Goal: Information Seeking & Learning: Learn about a topic

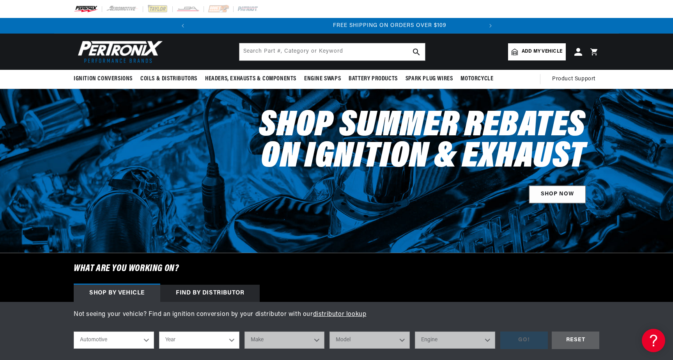
scroll to position [0, 291]
click at [559, 195] on link "SHOP NOW" at bounding box center [557, 195] width 57 height 18
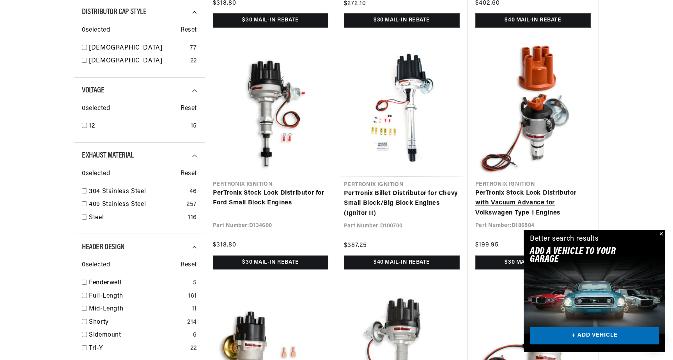
scroll to position [0, 291]
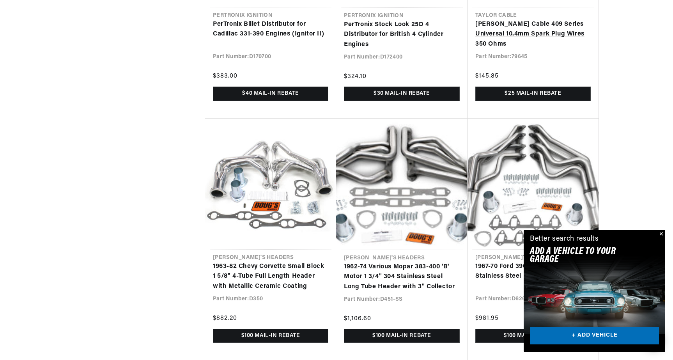
scroll to position [0, 291]
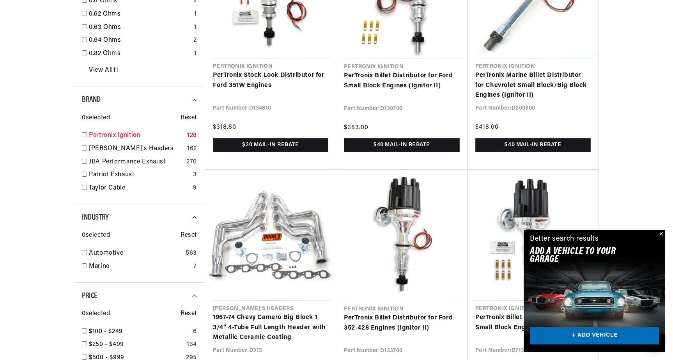
click at [85, 132] on input "checkbox" at bounding box center [84, 134] width 5 height 5
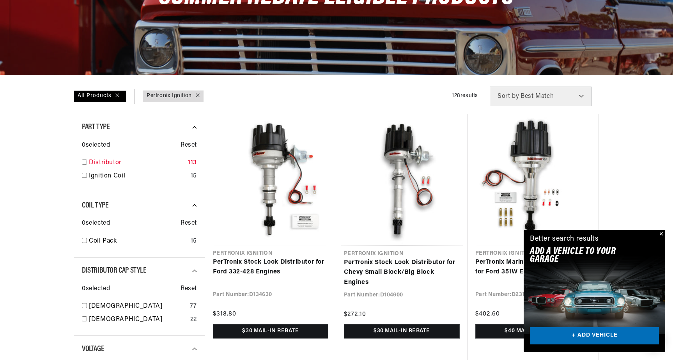
click at [84, 163] on input "checkbox" at bounding box center [84, 162] width 5 height 5
checkbox input "true"
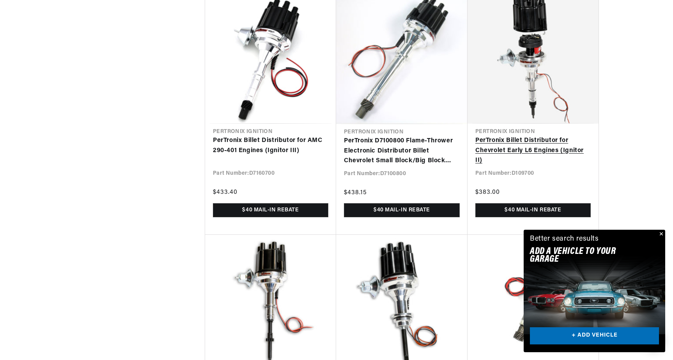
click at [501, 139] on link "PerTronix Billet Distributor for Chevrolet Early L6 Engines (Ignitor II)" at bounding box center [533, 151] width 115 height 30
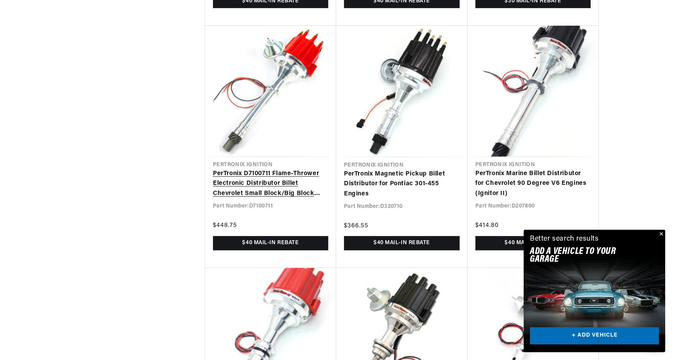
scroll to position [3601, 0]
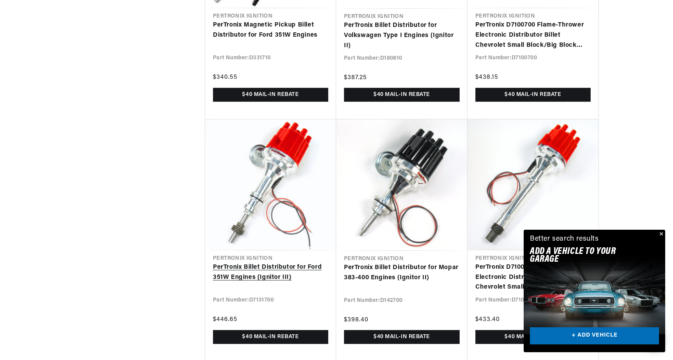
scroll to position [0, 291]
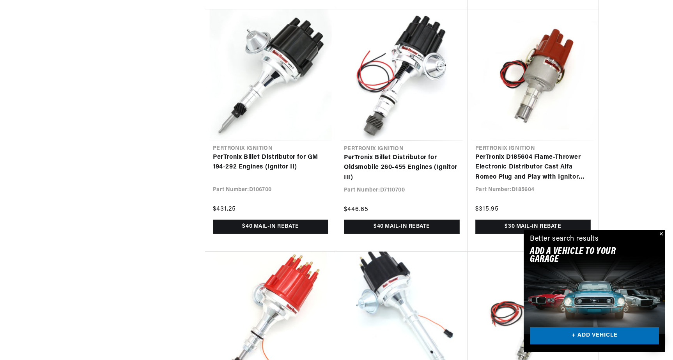
scroll to position [0, 291]
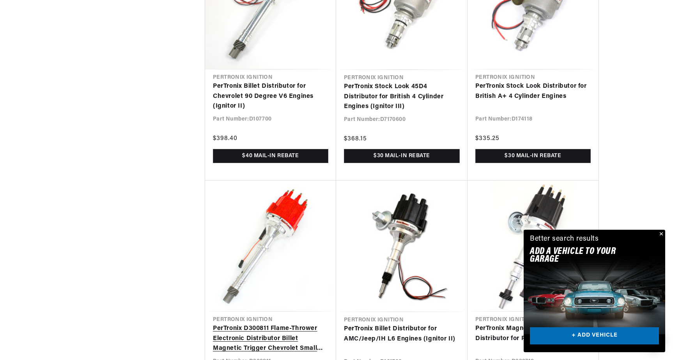
scroll to position [6359, 0]
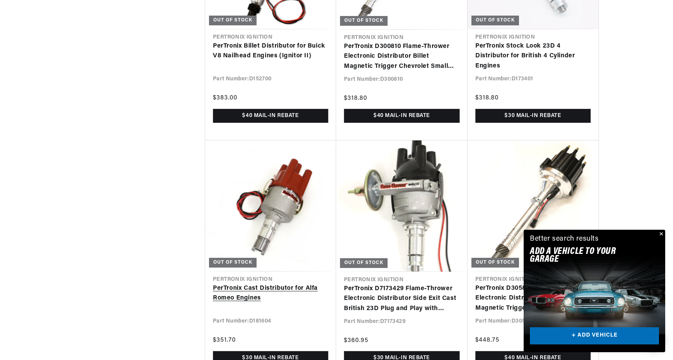
scroll to position [0, 88]
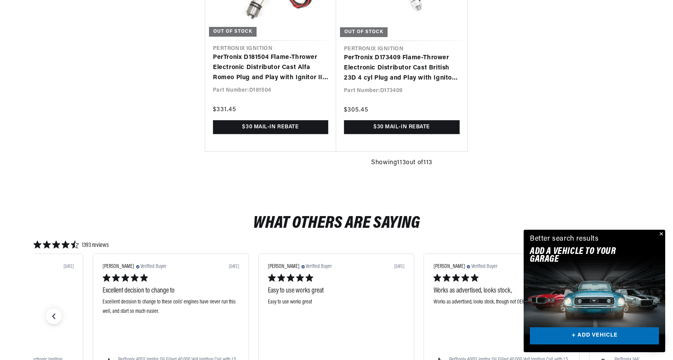
scroll to position [9322, 0]
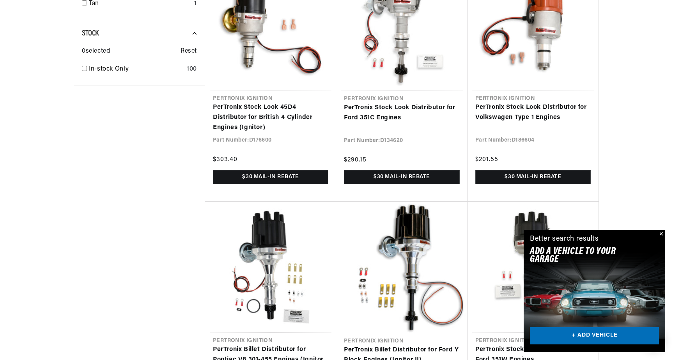
click at [562, 337] on link "+ ADD VEHICLE" at bounding box center [594, 336] width 129 height 18
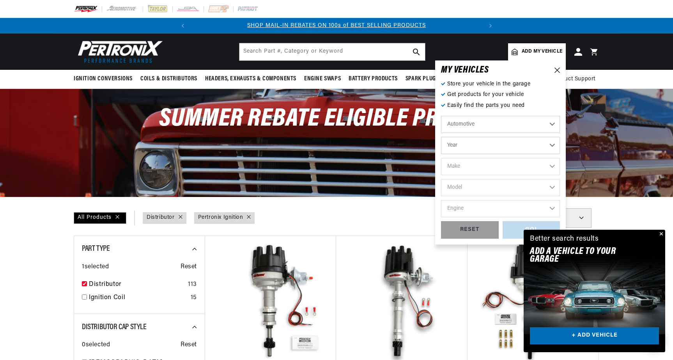
select select "1969"
select select "GMC"
select select "C15-C1500-Pickup"
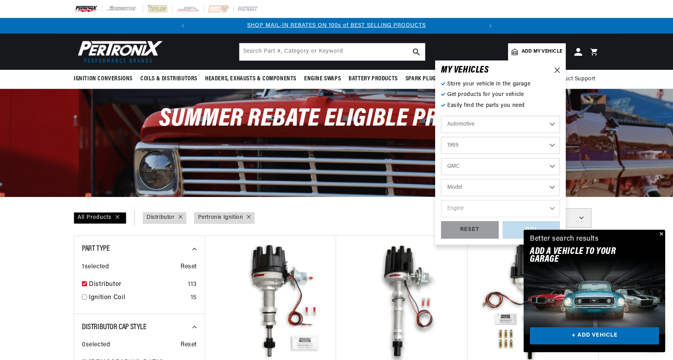
select select "C15-C1500-Pickup"
select select "250cid-4.1L"
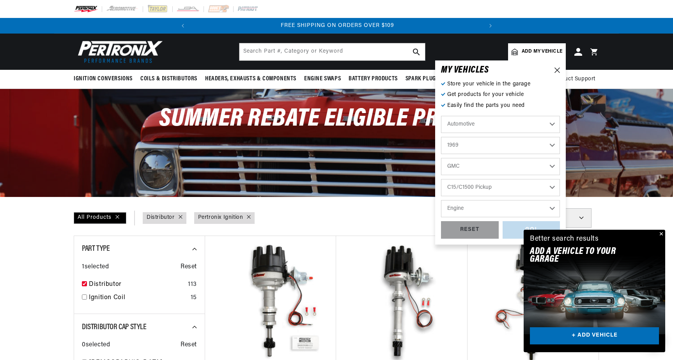
select select "250cid-4.1L"
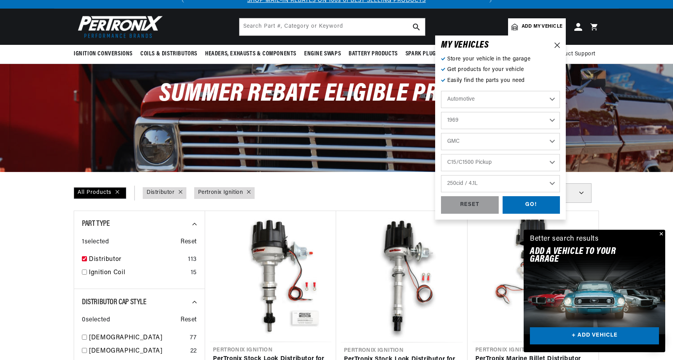
scroll to position [26, 0]
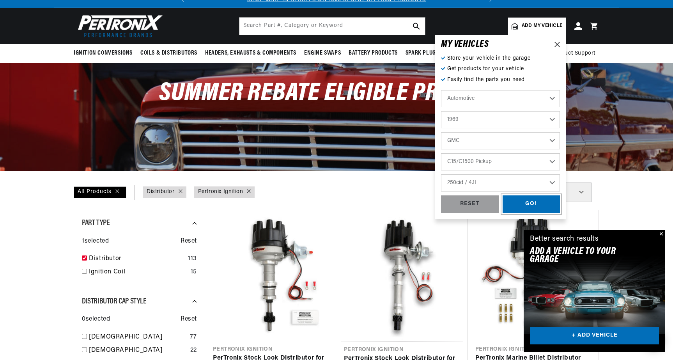
click at [522, 206] on div "GO!" at bounding box center [532, 204] width 58 height 18
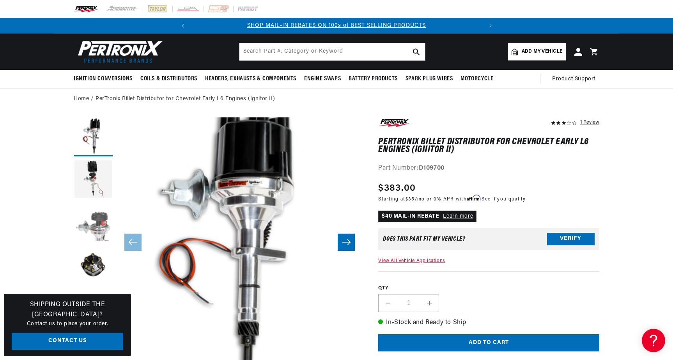
click at [98, 215] on button "Load image 3 in gallery view" at bounding box center [93, 222] width 39 height 39
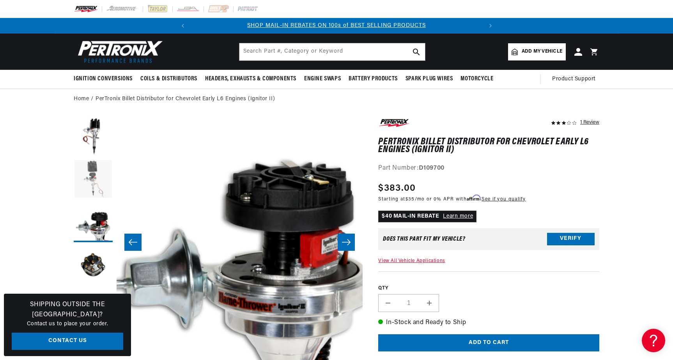
scroll to position [0, 291]
click at [100, 172] on button "Load image 2 in gallery view" at bounding box center [93, 179] width 39 height 39
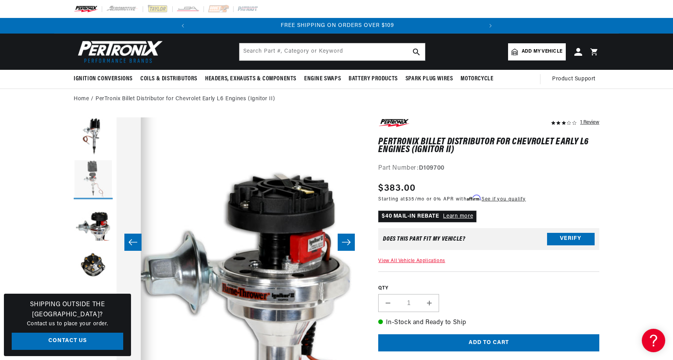
scroll to position [0, 246]
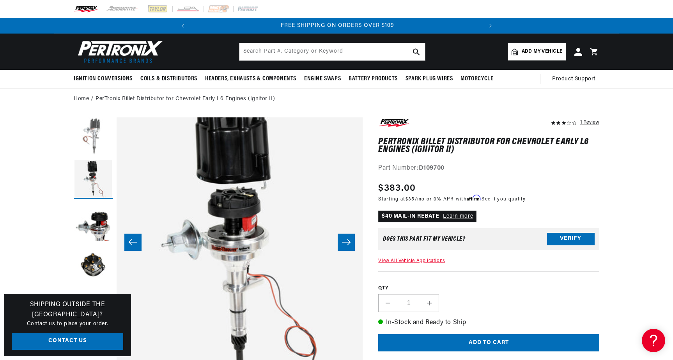
click at [96, 129] on button "Load image 1 in gallery view" at bounding box center [93, 136] width 39 height 39
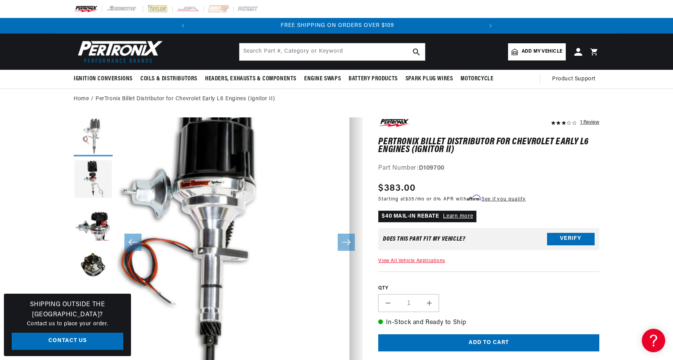
scroll to position [0, 0]
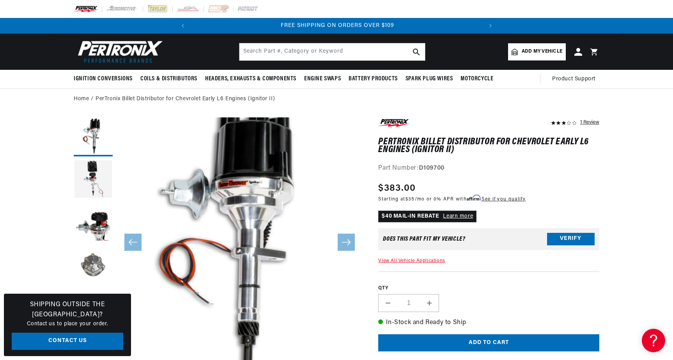
click at [89, 266] on button "Load image 4 in gallery view" at bounding box center [93, 265] width 39 height 39
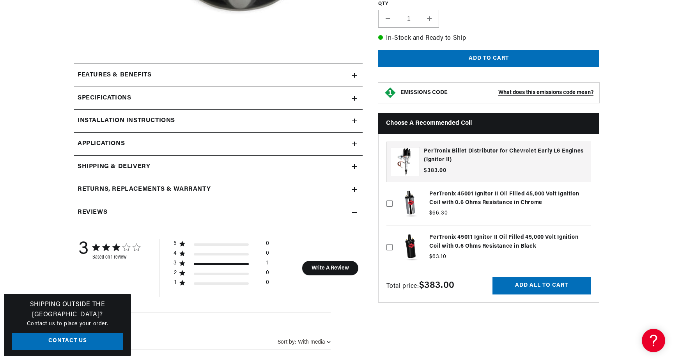
click at [355, 144] on icon at bounding box center [354, 144] width 5 height 0
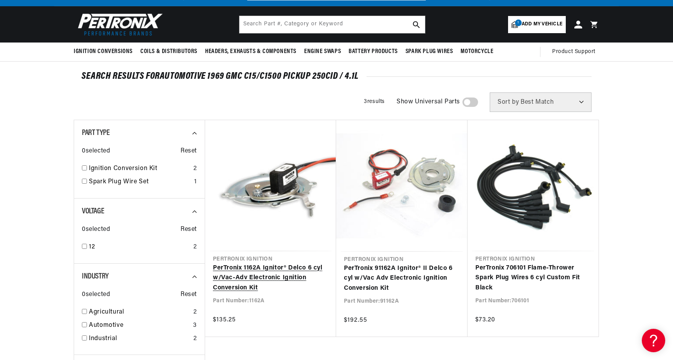
click at [292, 274] on link "PerTronix 1162A Ignitor® Delco 6 cyl w/Vac-Adv Electronic Ignition Conversion K…" at bounding box center [270, 278] width 115 height 30
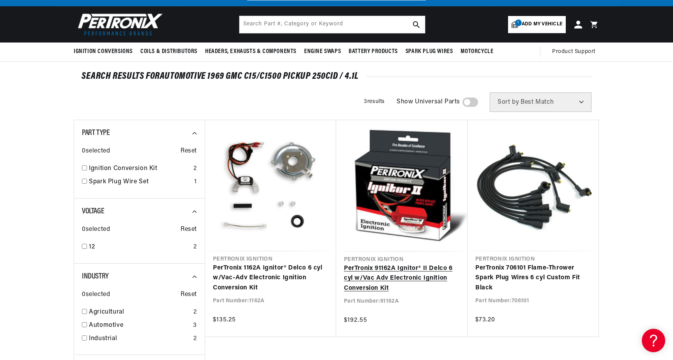
click at [400, 274] on link "PerTronix 91162A Ignitor® II Delco 6 cyl w/Vac Adv Electronic Ignition Conversi…" at bounding box center [402, 279] width 116 height 30
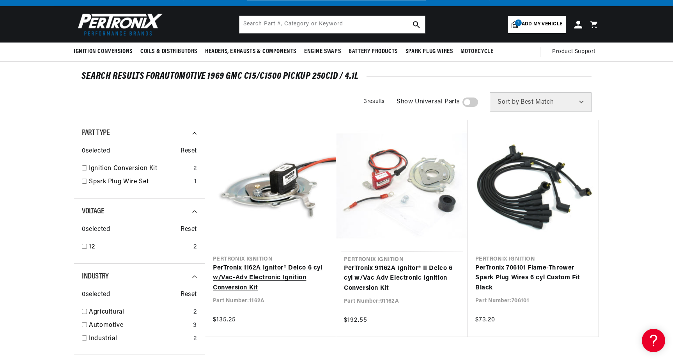
click at [268, 263] on link "PerTronix 1162A Ignitor® Delco 6 cyl w/Vac-Adv Electronic Ignition Conversion K…" at bounding box center [270, 278] width 115 height 30
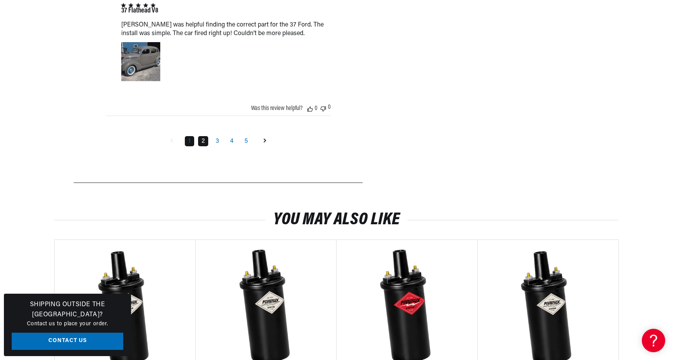
scroll to position [0, 291]
click at [204, 146] on link "2" at bounding box center [203, 141] width 10 height 10
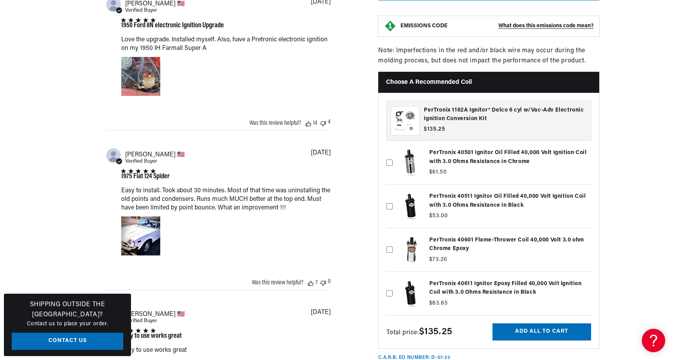
scroll to position [0, 0]
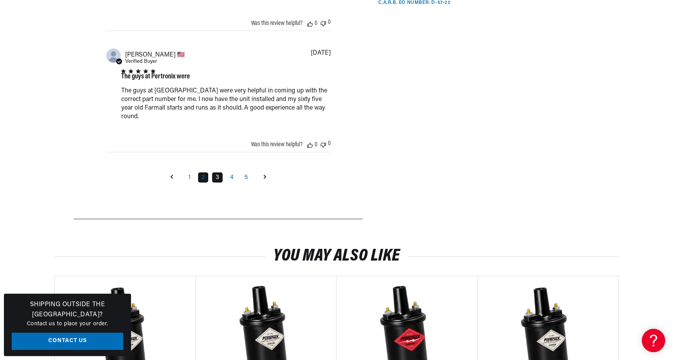
click at [217, 183] on link "3" at bounding box center [217, 177] width 11 height 10
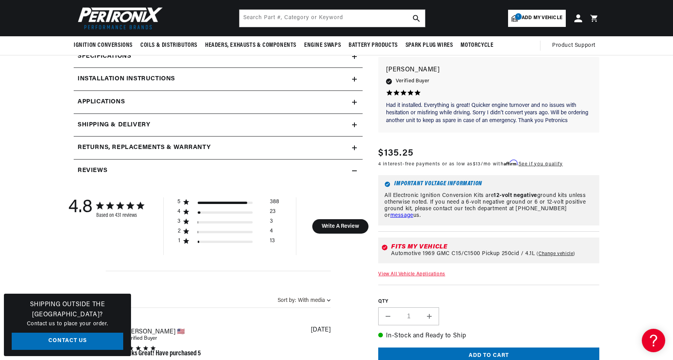
click at [394, 276] on link "View All Vehicle Applications" at bounding box center [411, 274] width 67 height 5
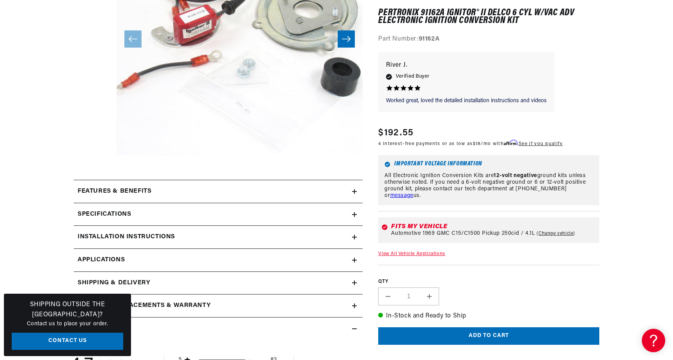
click at [355, 193] on icon at bounding box center [355, 191] width 0 height 5
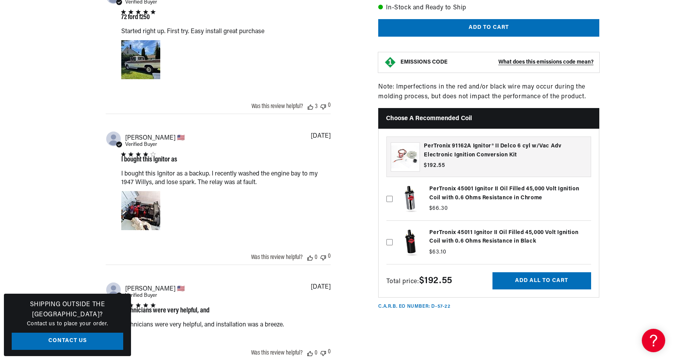
scroll to position [0, 291]
click at [414, 258] on label at bounding box center [489, 242] width 205 height 39
click at [393, 233] on input "checkbox" at bounding box center [390, 230] width 6 height 6
click at [413, 258] on label at bounding box center [489, 242] width 205 height 39
click at [393, 233] on input "checkbox" at bounding box center [390, 230] width 6 height 6
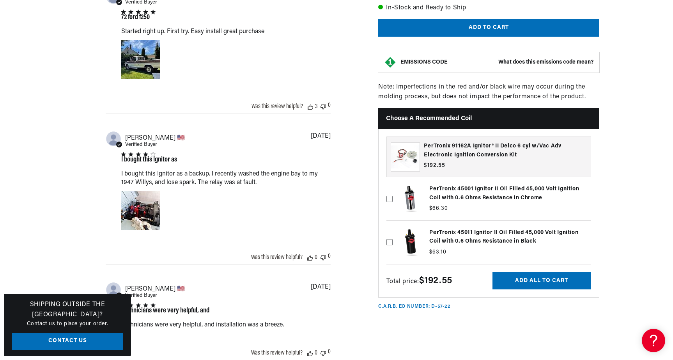
click at [438, 252] on label at bounding box center [489, 242] width 205 height 39
click at [393, 233] on input "checkbox" at bounding box center [390, 230] width 6 height 6
click at [450, 254] on label at bounding box center [489, 242] width 205 height 39
click at [393, 233] on input "checkbox" at bounding box center [390, 230] width 6 height 6
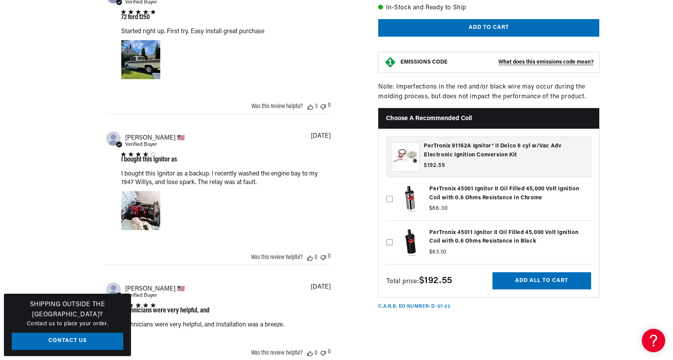
click at [450, 254] on label at bounding box center [489, 242] width 205 height 39
click at [393, 233] on input "checkbox" at bounding box center [390, 230] width 6 height 6
click at [450, 254] on label at bounding box center [489, 242] width 205 height 39
click at [393, 233] on input "checkbox" at bounding box center [390, 230] width 6 height 6
checkbox input "false"
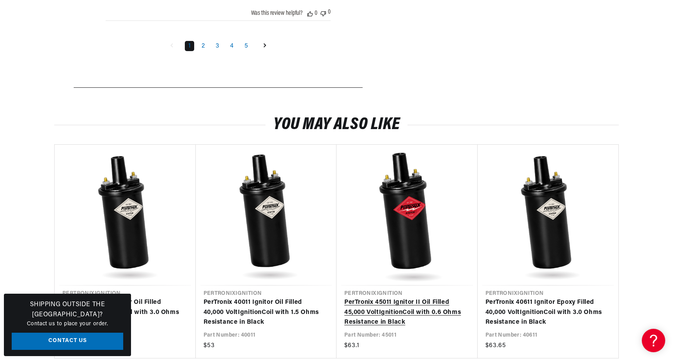
scroll to position [1418, 0]
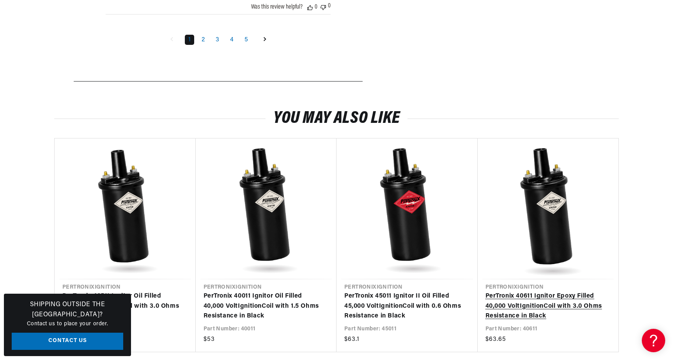
click at [543, 291] on link "PerTronix 40611 Ignitor Epoxy Filled 40,000 Volt Ignition Coil with 3.0 Ohms Re…" at bounding box center [545, 306] width 118 height 30
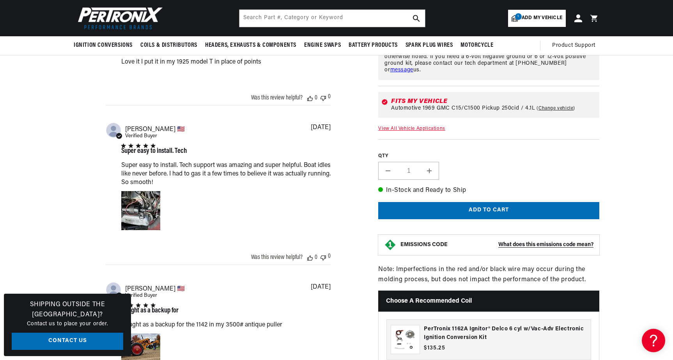
scroll to position [599, 0]
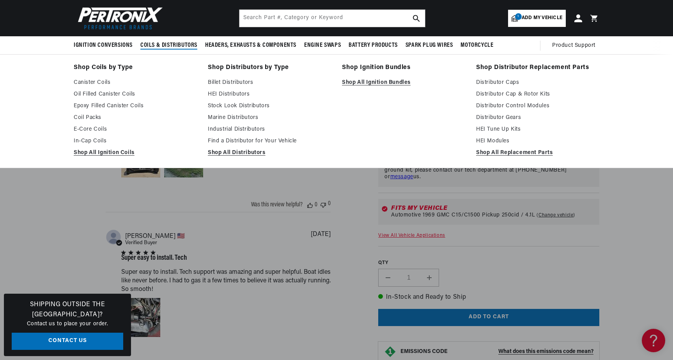
click at [166, 46] on span "Coils & Distributors" at bounding box center [168, 45] width 57 height 8
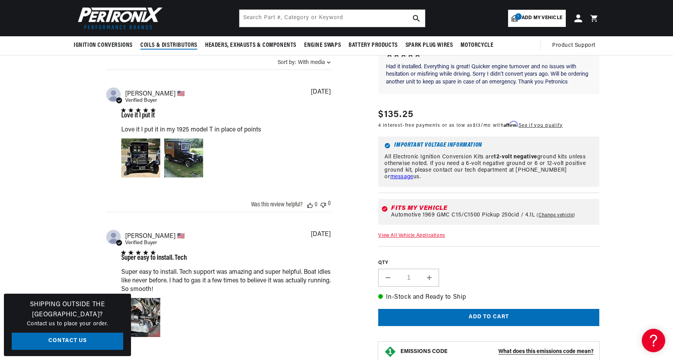
scroll to position [0, 291]
click at [169, 45] on span "Coils & Distributors" at bounding box center [168, 45] width 57 height 8
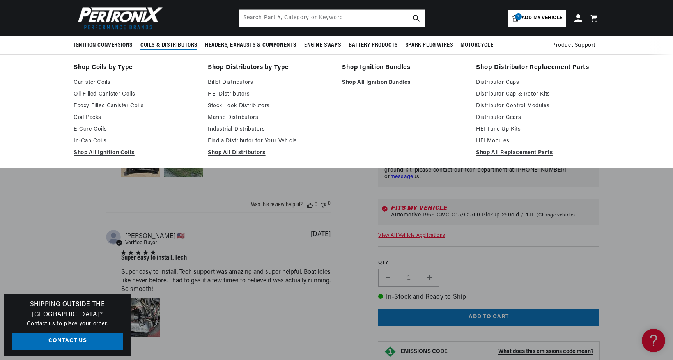
click at [172, 47] on span "Coils & Distributors" at bounding box center [168, 45] width 57 height 8
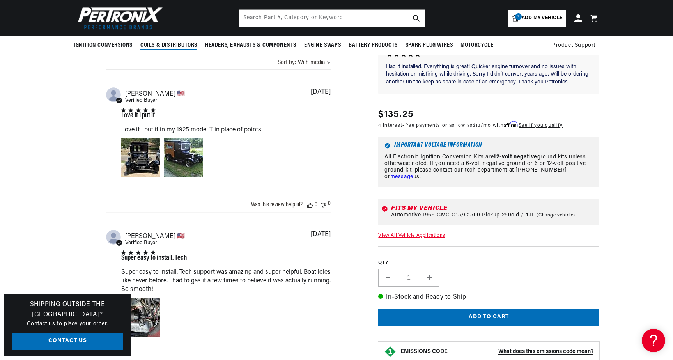
scroll to position [0, 0]
click at [175, 48] on span "Coils & Distributors" at bounding box center [168, 45] width 57 height 8
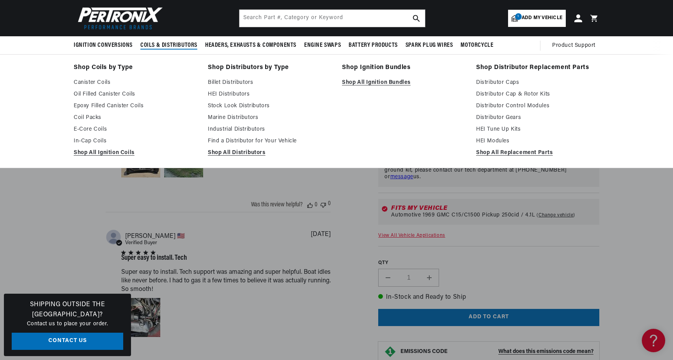
click at [175, 48] on span "Coils & Distributors" at bounding box center [168, 45] width 57 height 8
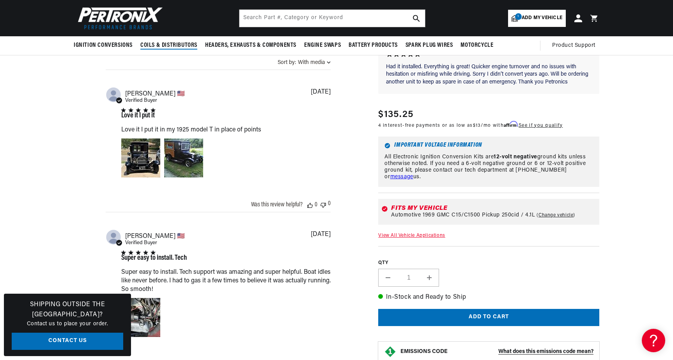
click at [175, 48] on span "Coils & Distributors" at bounding box center [168, 45] width 57 height 8
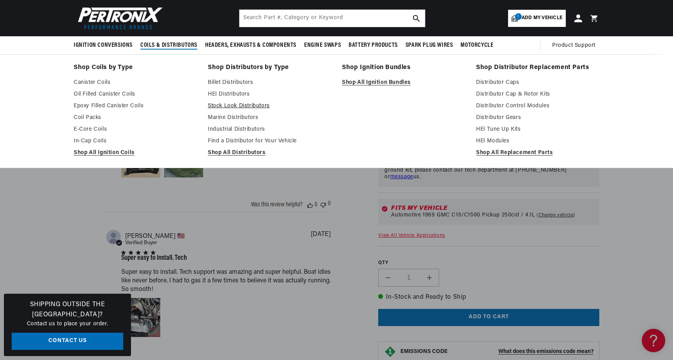
click at [223, 104] on link "Stock Look Distributors" at bounding box center [269, 105] width 123 height 9
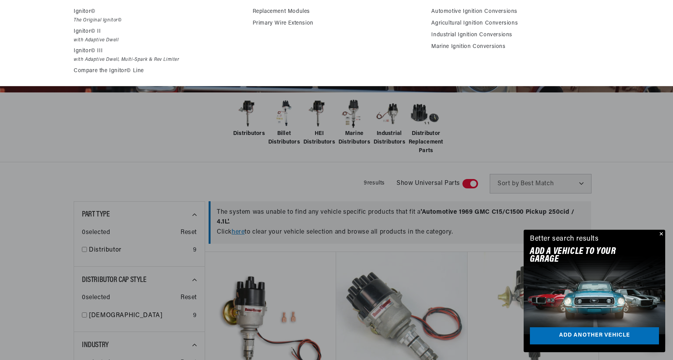
scroll to position [101, 0]
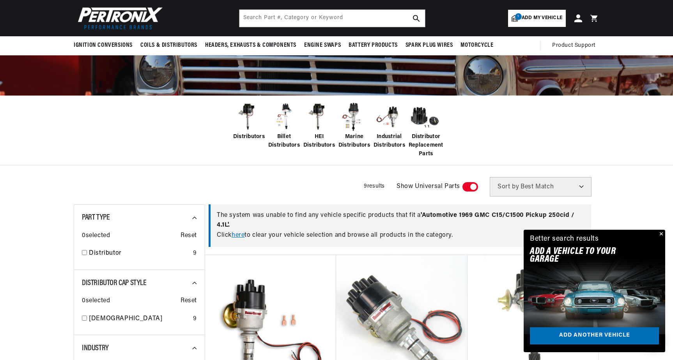
click at [281, 142] on span "Billet Distributors" at bounding box center [284, 142] width 32 height 18
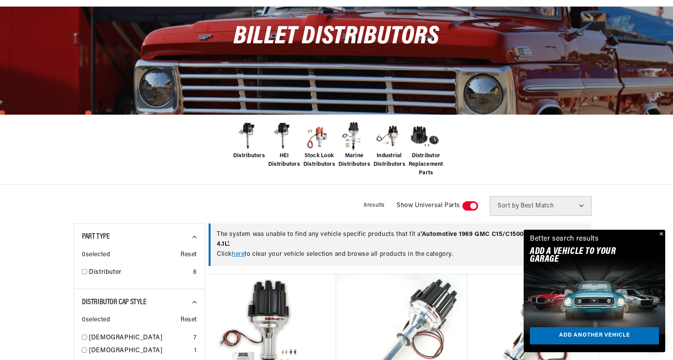
click at [254, 157] on span "Distributors" at bounding box center [249, 156] width 32 height 9
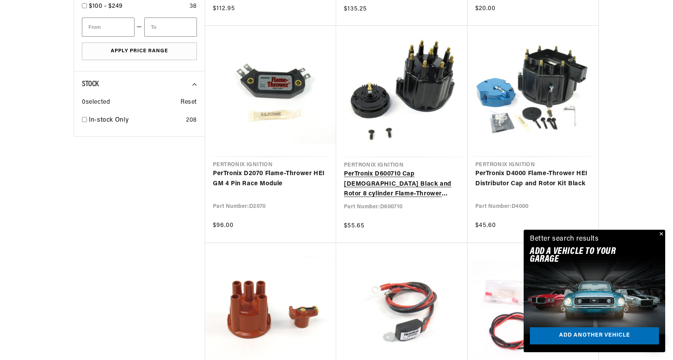
scroll to position [695, 0]
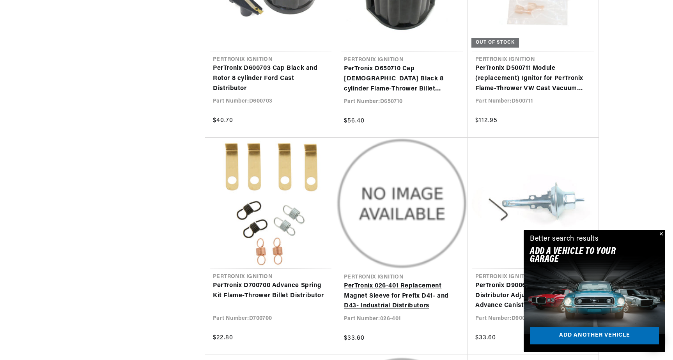
scroll to position [0, 291]
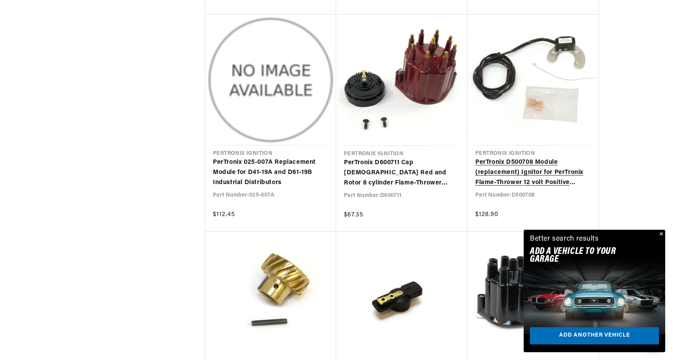
click at [510, 170] on link "PerTronix D500708 Module (replacement) Ignitor for PerTronix Flame-Thrower 12 v…" at bounding box center [533, 173] width 115 height 30
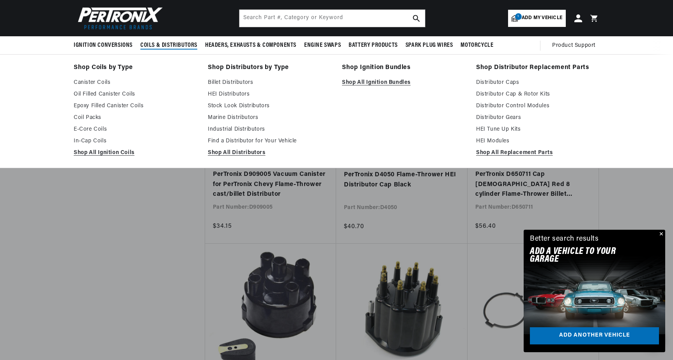
scroll to position [3736, 0]
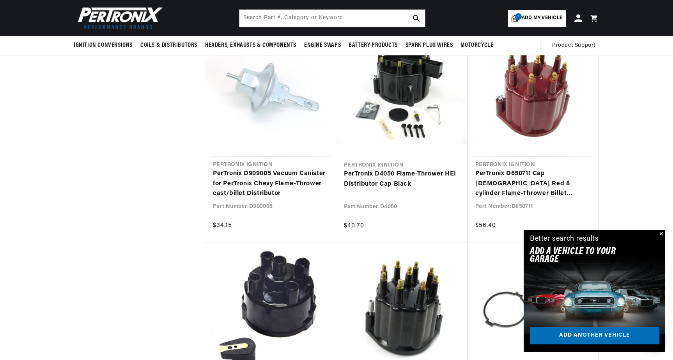
click at [660, 232] on button "Close" at bounding box center [660, 234] width 9 height 9
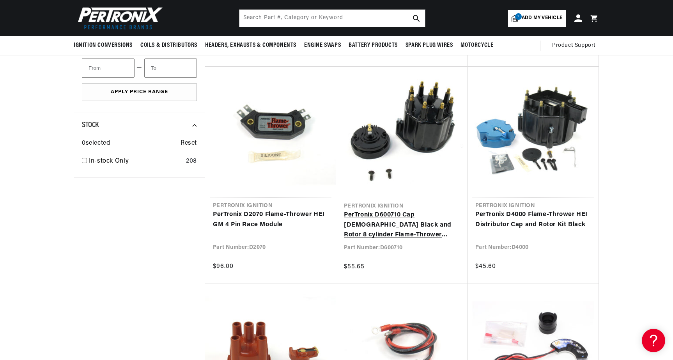
scroll to position [652, 0]
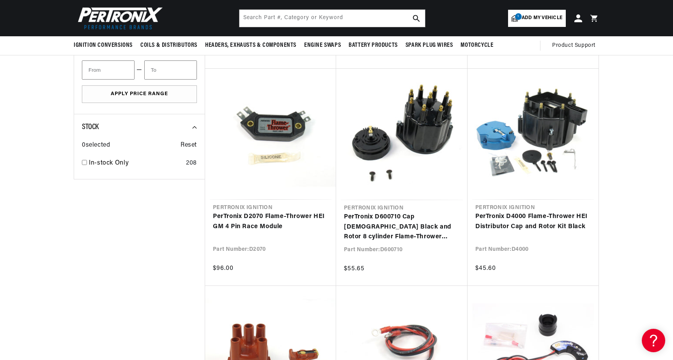
click at [534, 22] on link "1 Add my vehicle" at bounding box center [537, 18] width 58 height 17
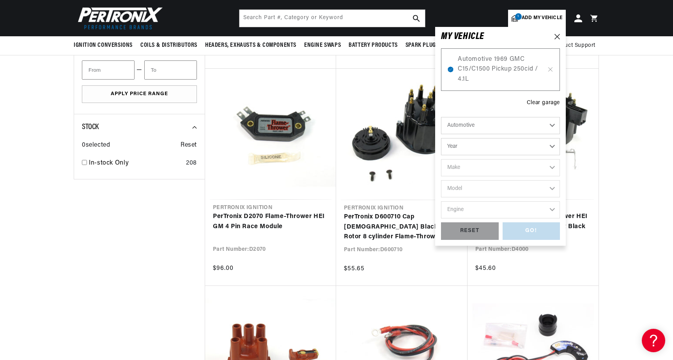
scroll to position [0, 291]
select select "1969"
select select "Chevrolet"
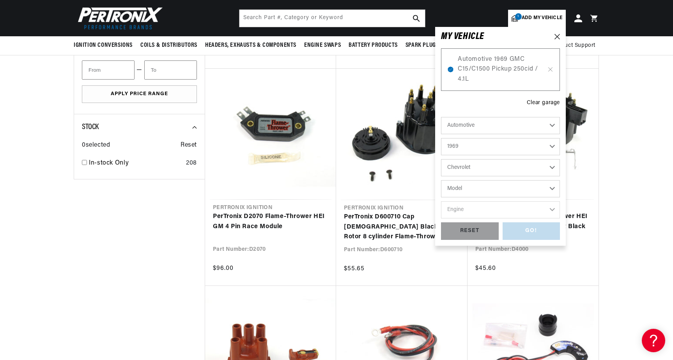
scroll to position [0, 0]
select select "C10-Pickup"
select select "250cid-4.1L"
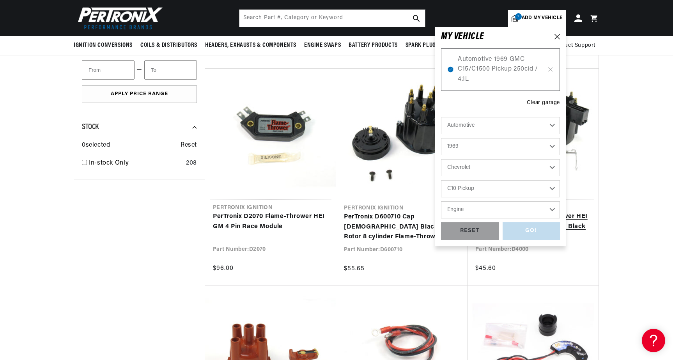
select select "250cid-4.1L"
click at [524, 230] on div "GO!" at bounding box center [532, 231] width 58 height 18
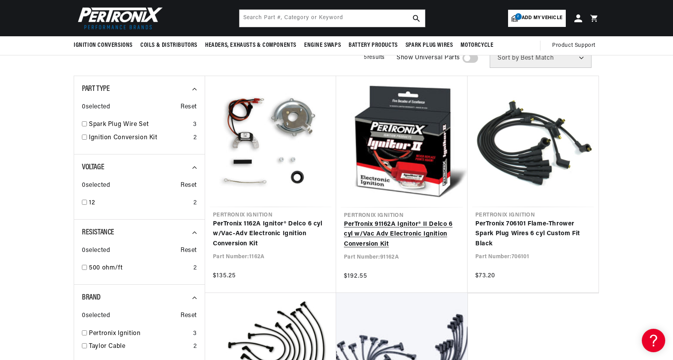
click at [420, 235] on link "PerTronix 91162A Ignitor® II Delco 6 cyl w/Vac Adv Electronic Ignition Conversi…" at bounding box center [402, 235] width 116 height 30
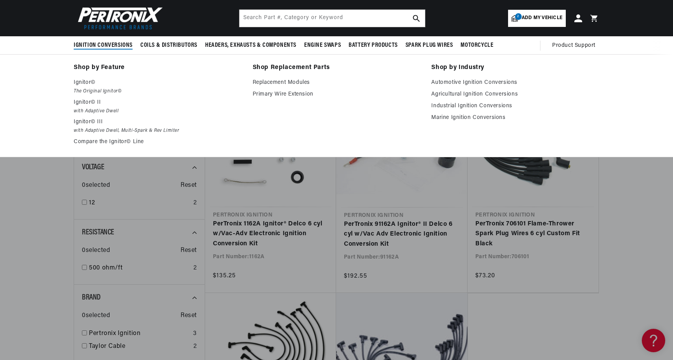
scroll to position [0, 291]
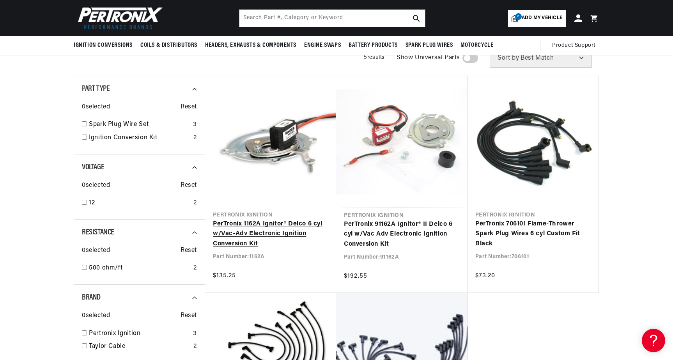
click at [278, 219] on link "PerTronix 1162A Ignitor® Delco 6 cyl w/Vac-Adv Electronic Ignition Conversion K…" at bounding box center [270, 234] width 115 height 30
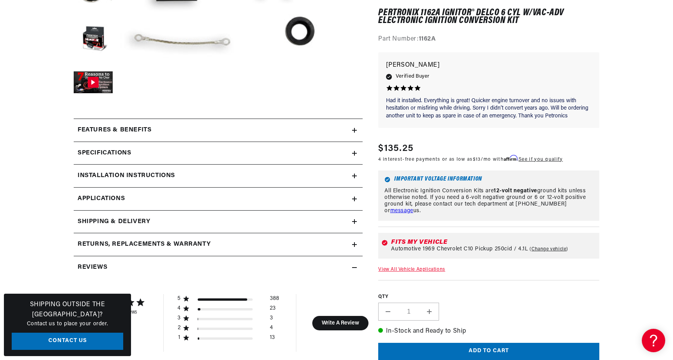
click at [352, 176] on div "Installation instructions" at bounding box center [213, 176] width 279 height 10
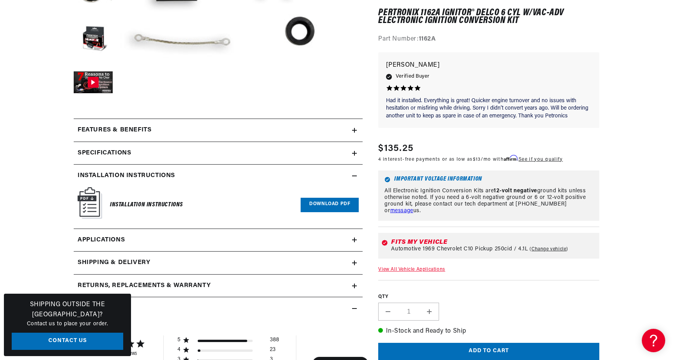
click at [309, 202] on link "Download PDF" at bounding box center [330, 205] width 58 height 14
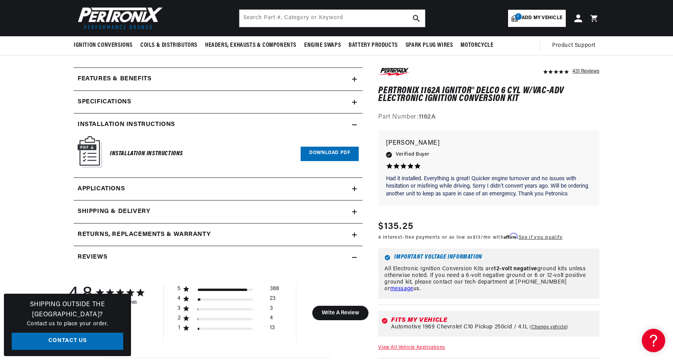
scroll to position [324, 0]
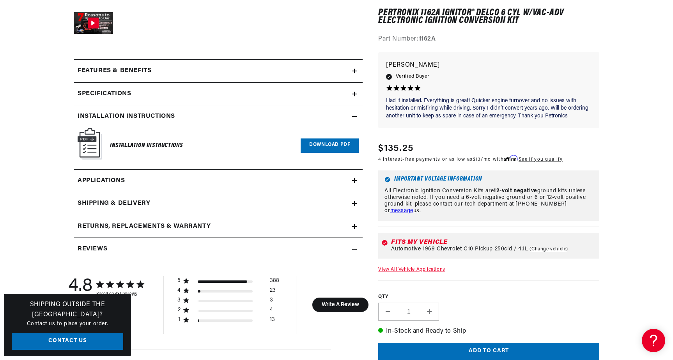
click at [245, 179] on link "Applications" at bounding box center [218, 181] width 289 height 23
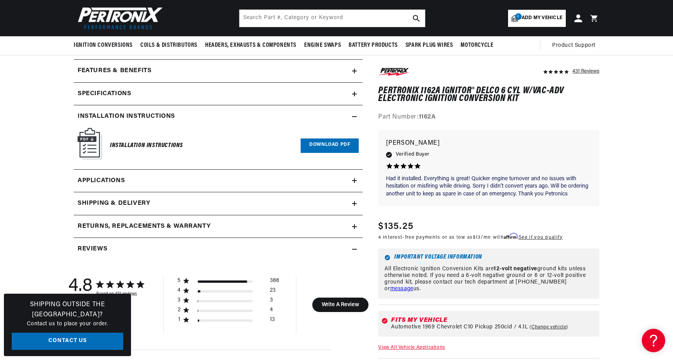
click at [324, 147] on link "Download PDF" at bounding box center [330, 146] width 58 height 14
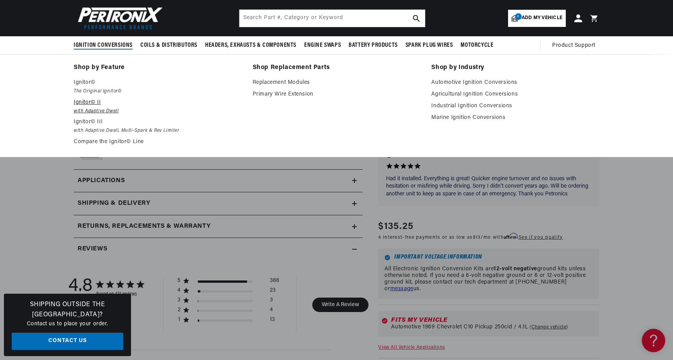
scroll to position [0, 291]
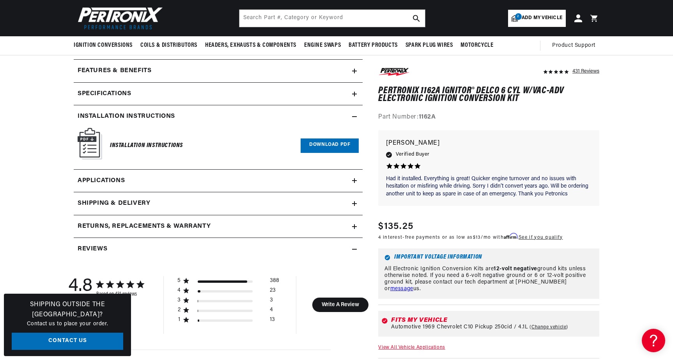
click at [193, 223] on h2 "Returns, Replacements & Warranty" at bounding box center [144, 227] width 133 height 10
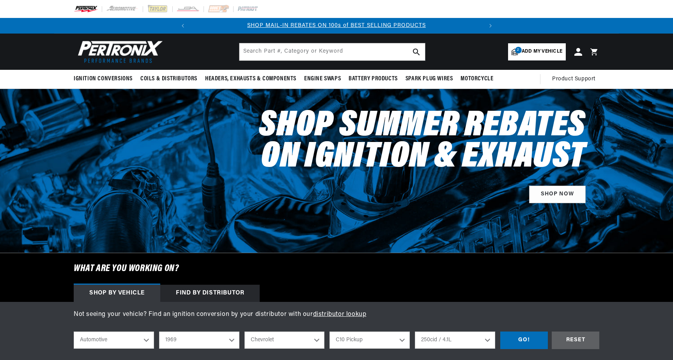
select select "1969"
select select "Chevrolet"
select select "C10-Pickup"
select select "250cid-4.1L"
click at [534, 50] on span "Add my vehicle" at bounding box center [542, 51] width 41 height 7
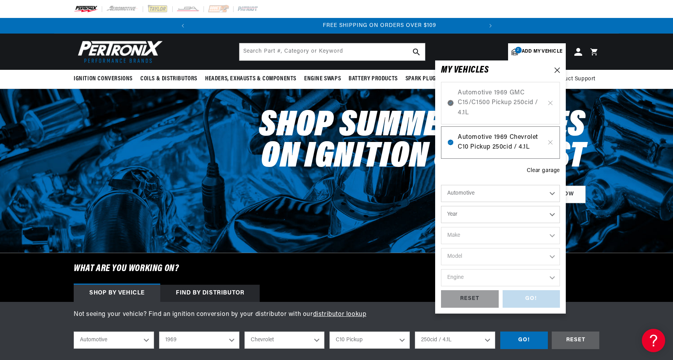
scroll to position [0, 291]
click at [484, 147] on span "Automotive 1969 Chevrolet C10 Pickup 250cid / 4.1L" at bounding box center [500, 143] width 85 height 20
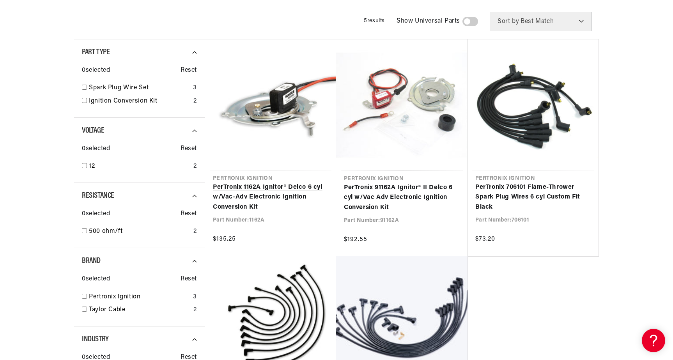
click at [261, 186] on link "PerTronix 1162A Ignitor® Delco 6 cyl w/Vac-Adv Electronic Ignition Conversion K…" at bounding box center [270, 198] width 115 height 30
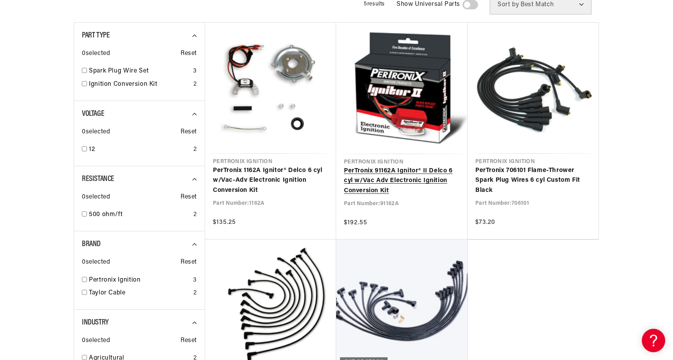
scroll to position [0, 291]
click at [390, 179] on link "PerTronix 91162A Ignitor® II Delco 6 cyl w/Vac Adv Electronic Ignition Conversi…" at bounding box center [402, 181] width 116 height 30
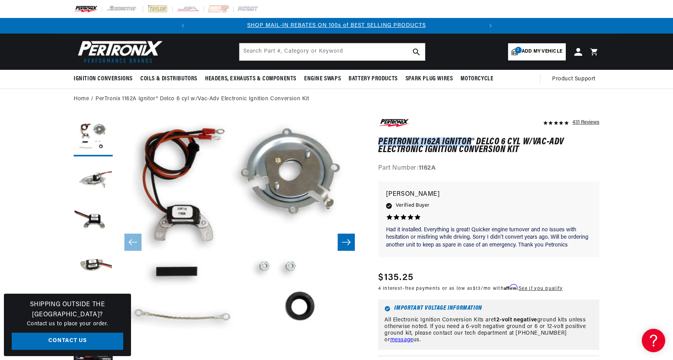
drag, startPoint x: 472, startPoint y: 141, endPoint x: 378, endPoint y: 140, distance: 93.6
copy h1 "PerTronix 1162A Ignitor"
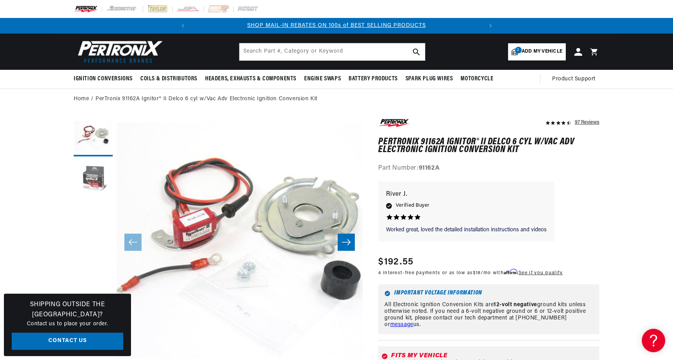
click at [99, 184] on button "Load image 2 in gallery view" at bounding box center [93, 179] width 39 height 39
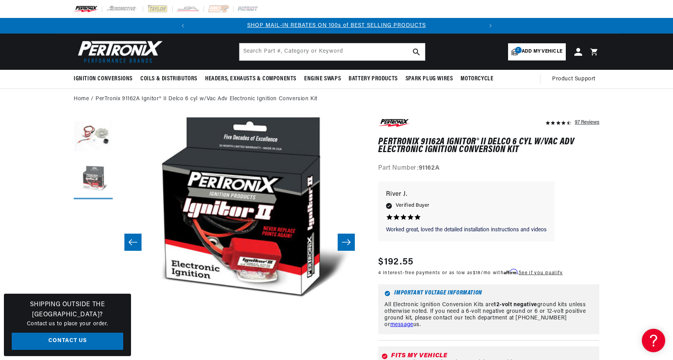
scroll to position [0, 291]
click at [347, 236] on button "Slide right" at bounding box center [346, 242] width 17 height 17
click at [349, 250] on button "Slide right" at bounding box center [346, 242] width 17 height 17
drag, startPoint x: 442, startPoint y: 139, endPoint x: 376, endPoint y: 142, distance: 66.4
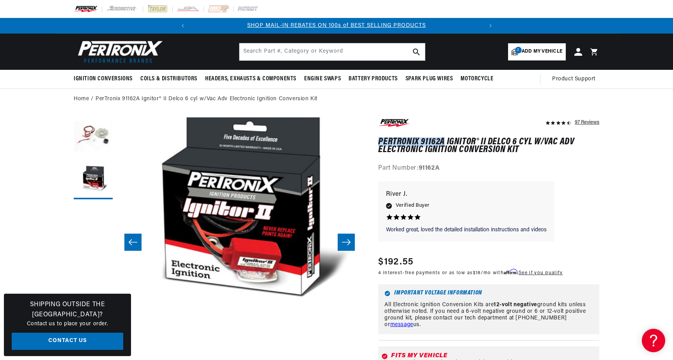
copy h1 "PerTronix 91162A"
